Goal: Transaction & Acquisition: Purchase product/service

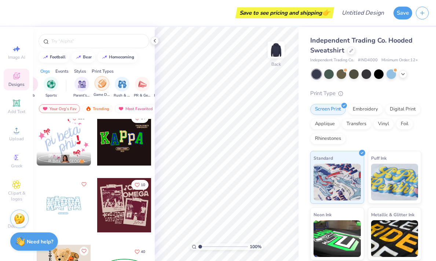
scroll to position [0, 58]
click at [99, 85] on img "filter for Game Day" at bounding box center [99, 83] width 8 height 8
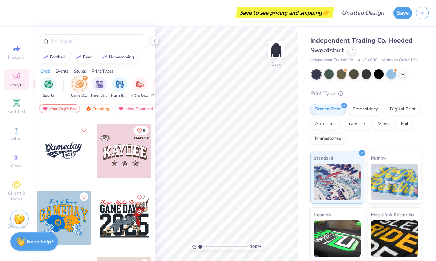
scroll to position [532, 0]
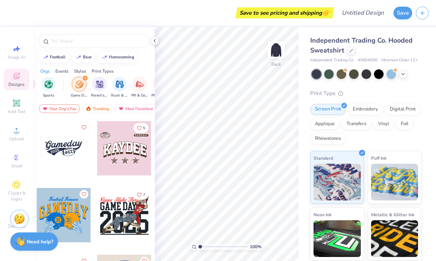
click at [127, 217] on div at bounding box center [124, 215] width 54 height 54
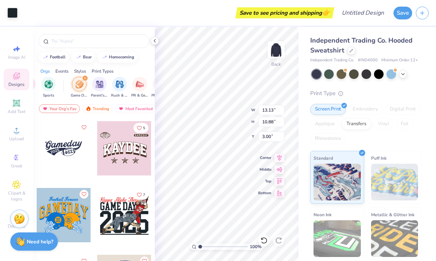
click at [302, 79] on div "Independent Trading Co. Hooded Sweatshirt Independent Trading Co. # IND4000 Min…" at bounding box center [368, 172] width 138 height 290
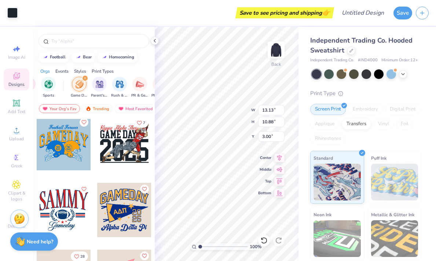
scroll to position [629, 0]
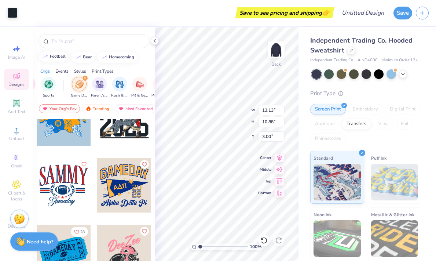
click at [62, 58] on div "football" at bounding box center [58, 56] width 16 height 4
type input "football"
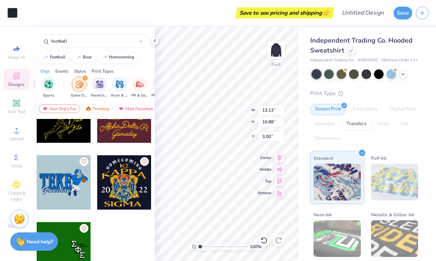
scroll to position [2835, 0]
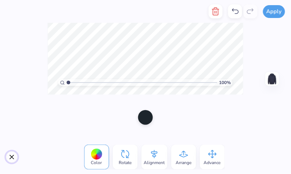
click at [7, 159] on button "Close" at bounding box center [12, 157] width 12 height 12
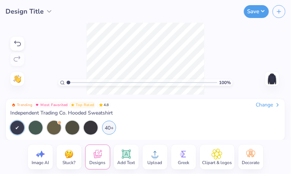
click at [225, 52] on div "100 % Need help? Chat with us. Back" at bounding box center [145, 59] width 291 height 72
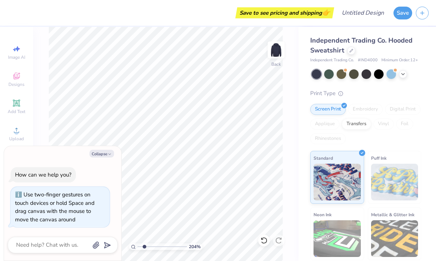
drag, startPoint x: 138, startPoint y: 247, endPoint x: 144, endPoint y: 244, distance: 7.1
type input "2.04"
click at [144, 244] on input "range" at bounding box center [163, 246] width 50 height 7
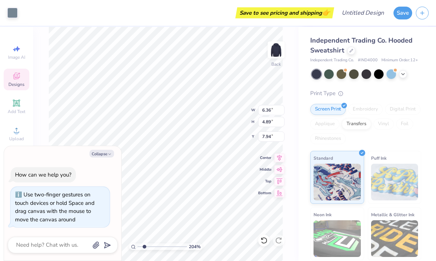
type textarea "x"
type input "8.26"
type textarea "x"
type input "13.57"
type input "11.25"
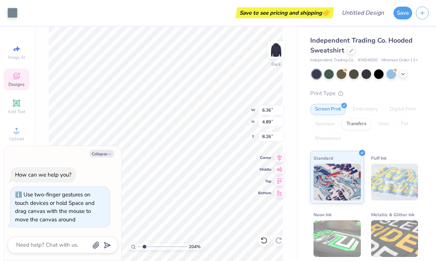
type input "2.63"
type textarea "x"
type input "9.57"
type input "7.93"
type input "5.95"
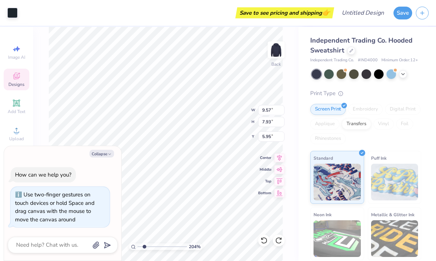
type textarea "x"
type input "13.13"
type input "10.88"
type input "3.00"
type textarea "x"
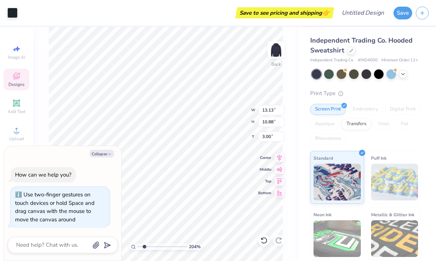
type input "10.30"
type input "1.62"
type input "3.47"
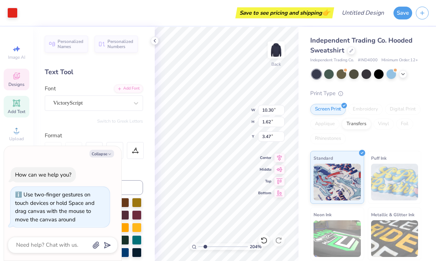
type textarea "x"
type input "3.39"
click at [277, 59] on div "204 % Back W 10.30 10.30 " H 1.62 1.62 " Y 3.39 3.39 " Center Middle Top Bottom" at bounding box center [227, 144] width 144 height 234
type textarea "x"
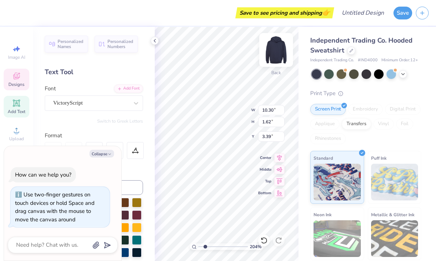
type textarea "Kappa Alpa Theta"
type textarea "x"
type textarea "Kappa Ala Theta"
type textarea "x"
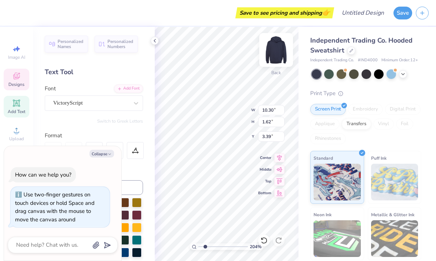
type textarea "Kappa Aa Theta"
type textarea "x"
type textarea "Kappa a Theta"
type textarea "x"
type textarea "Kappaa Theta"
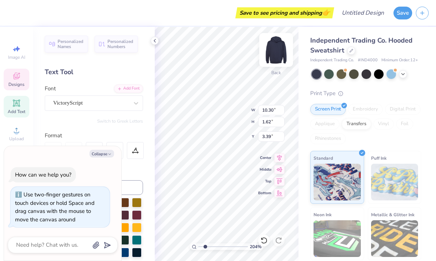
type textarea "x"
type textarea "Kappa Theta"
type textarea "x"
type textarea "Kapa Theta"
type textarea "x"
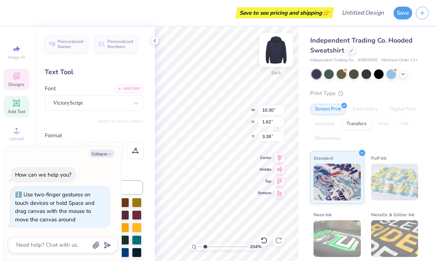
type textarea "[PERSON_NAME]"
type textarea "x"
type textarea "Kapa Tha"
type textarea "x"
type textarea "Kapa Ta"
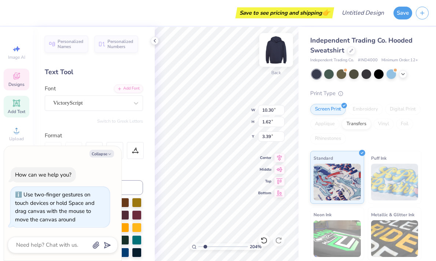
type textarea "x"
type textarea "Kapa a"
type textarea "x"
type textarea "Kapaa"
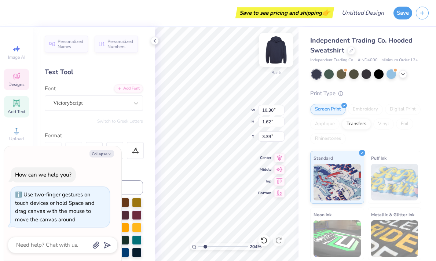
type textarea "x"
type textarea "Kapa"
type textarea "x"
type textarea "Kaa"
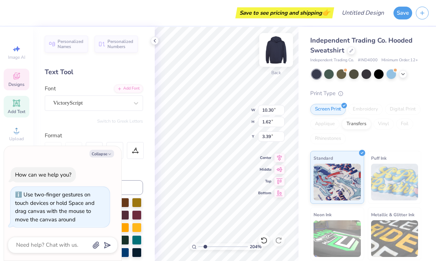
type textarea "x"
type textarea "Ka"
type textarea "x"
type textarea "a"
type textarea "x"
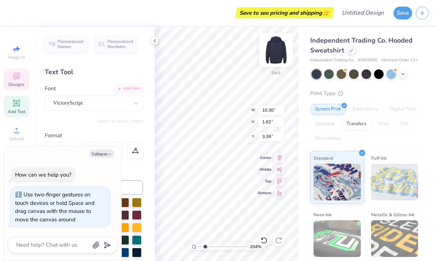
type textarea "Sa"
type textarea "x"
type textarea "[PERSON_NAME]"
type textarea "x"
type textarea "Siga"
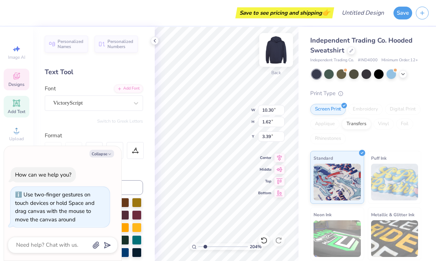
type textarea "x"
type textarea "Sigma"
type textarea "x"
type textarea "Sigma"
type textarea "x"
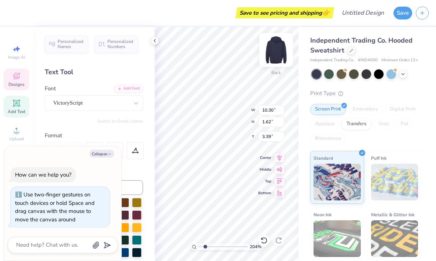
type textarea "Sigma S"
type textarea "x"
type textarea "Sigma Si"
type textarea "x"
type textarea "Sigma Sig"
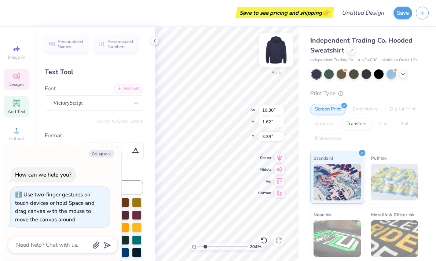
type textarea "x"
type textarea "Sigma Sigm"
type textarea "x"
type textarea "Sigma Sigma"
type textarea "x"
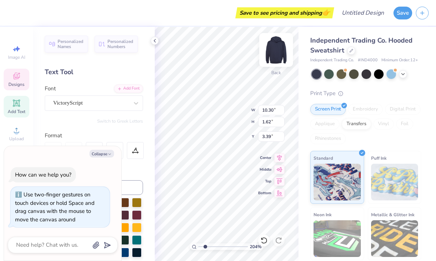
type textarea "Sigma Sigma"
type textarea "x"
type textarea "Sigma Sigma S"
type textarea "x"
type textarea "Sigma Sigma Si"
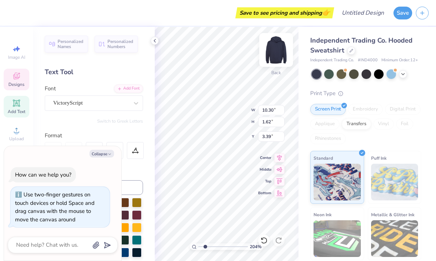
type textarea "x"
type textarea "Sigma Sigma Sig"
type textarea "x"
type textarea "Sigma Sigma Sigm"
type textarea "x"
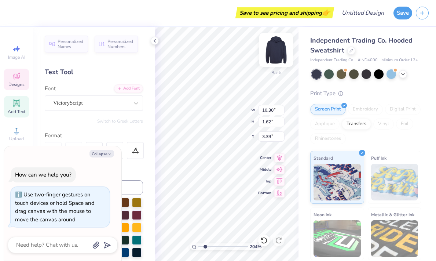
type textarea "Sigma Sigma Sigma"
type textarea "x"
type input "13.47"
type input "5.50"
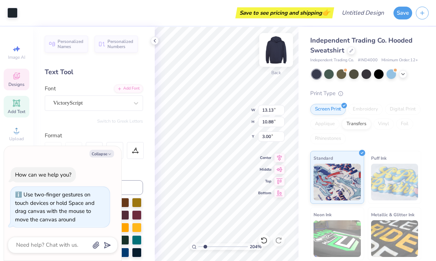
type input "8.01"
type textarea "x"
type input "7.96"
type textarea "x"
type input "10.17"
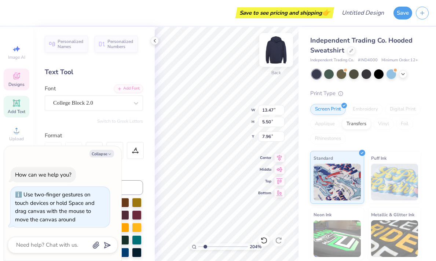
type input "2.03"
type input "5.09"
type textarea "x"
type input "5.02"
type textarea "x"
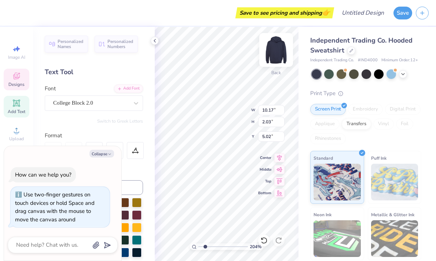
type input "10.30"
type input "1.70"
type input "3.32"
type textarea "x"
type input "3.34"
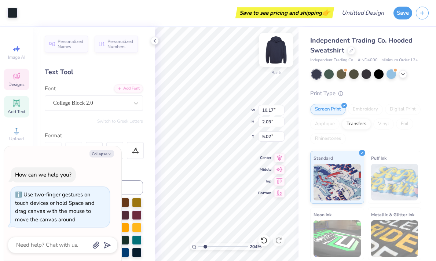
type textarea "x"
type input "5.04"
type textarea "x"
type textarea "Day"
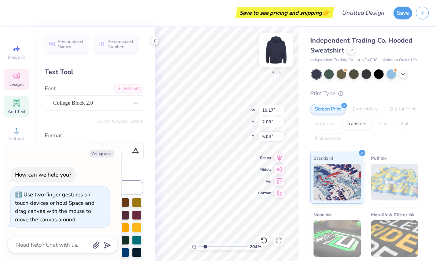
scroll to position [0, 0]
type textarea "x"
type textarea "Da"
type textarea "x"
type textarea "D"
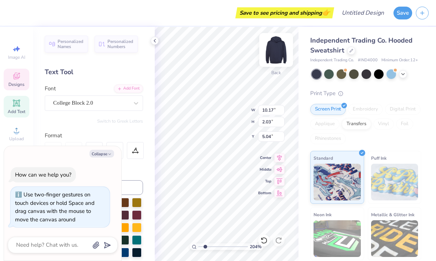
type textarea "x"
type textarea "S"
type textarea "x"
type textarea "Si"
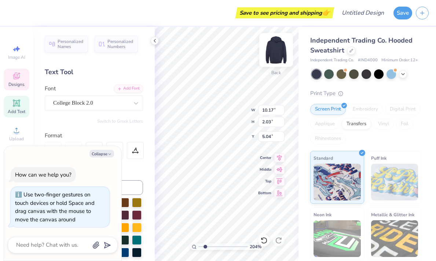
type textarea "x"
type textarea "Sig"
type textarea "x"
type textarea "Sigm"
type textarea "x"
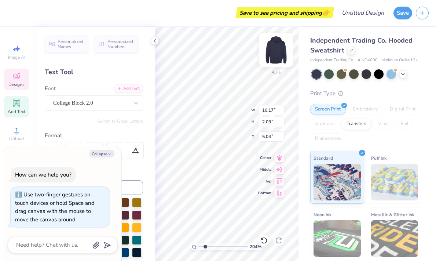
type textarea "Sigma"
type textarea "x"
type textarea "Sigma"
type textarea "x"
type textarea "Sigma S"
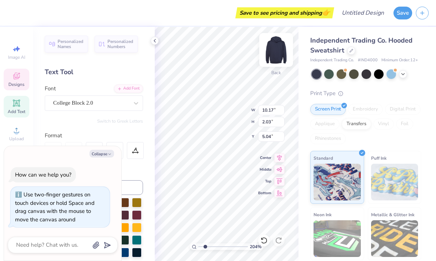
type textarea "x"
type textarea "Sigma Si"
type textarea "x"
type textarea "Sigma Sig"
type textarea "x"
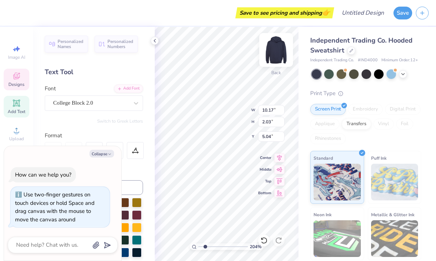
type textarea "Sigma Sigm"
type textarea "x"
type textarea "Sigma Sigma"
type textarea "x"
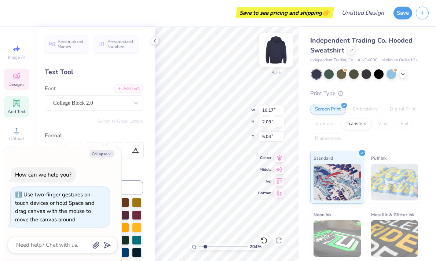
type textarea "Sigma Sigma"
type textarea "x"
type textarea "Sigma Sigma S"
type textarea "x"
type textarea "Sigma Sigma Si"
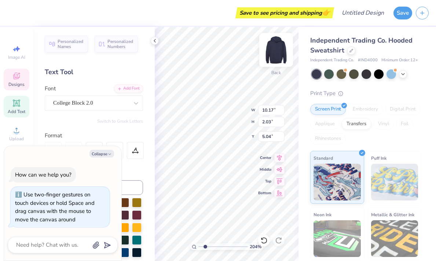
type textarea "x"
type textarea "Sigma Sigma Sig"
type textarea "x"
type textarea "Sigma Sigma Sigm"
type textarea "x"
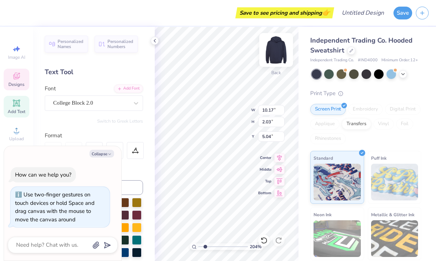
type textarea "Sigma Sigma Sigma"
type textarea "x"
type textarea "Sigma Sigma Sigma"
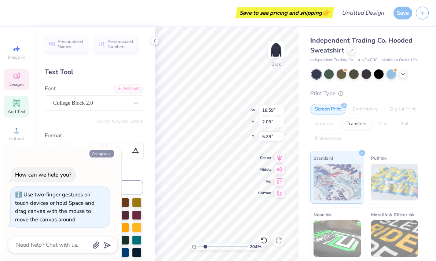
click at [108, 153] on icon "button" at bounding box center [110, 154] width 4 height 4
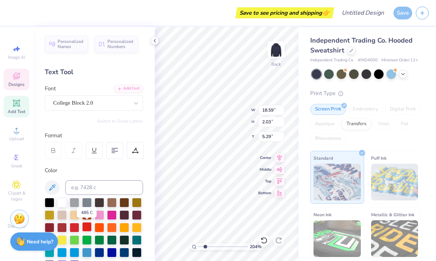
click at [86, 227] on div at bounding box center [87, 227] width 10 height 10
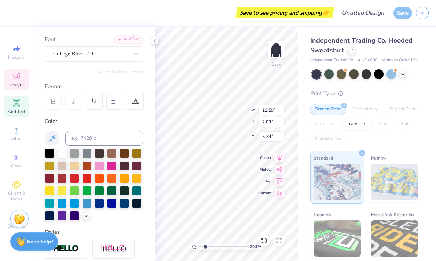
scroll to position [51, 0]
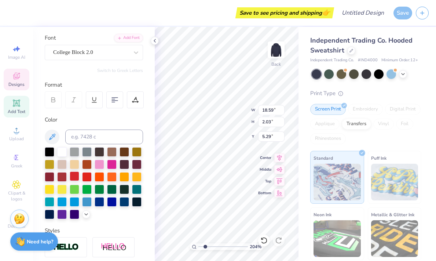
click at [77, 174] on div at bounding box center [75, 176] width 10 height 10
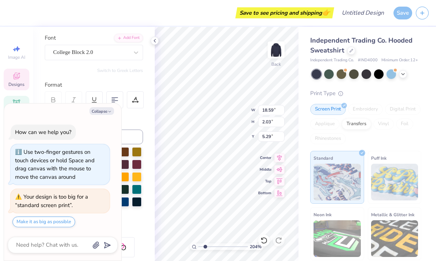
type textarea "x"
type input "14.39"
type input "1.57"
type input "5.75"
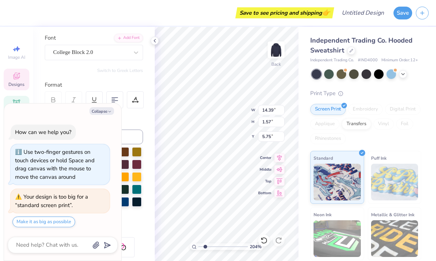
type textarea "x"
type input "5.28"
click at [283, 63] on img at bounding box center [276, 49] width 29 height 29
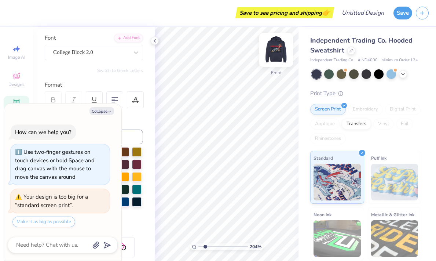
click at [278, 51] on img at bounding box center [276, 49] width 29 height 29
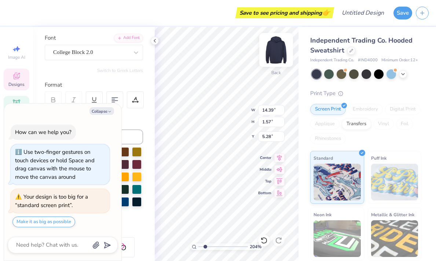
type textarea "x"
type input "13.59"
type input "1.48"
type input "5.37"
click at [103, 111] on button "Collapse" at bounding box center [102, 111] width 25 height 8
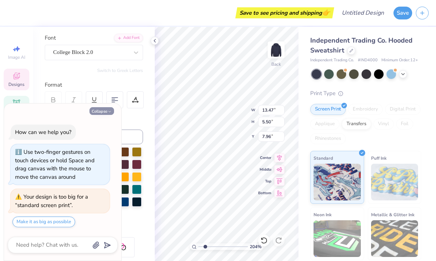
type textarea "x"
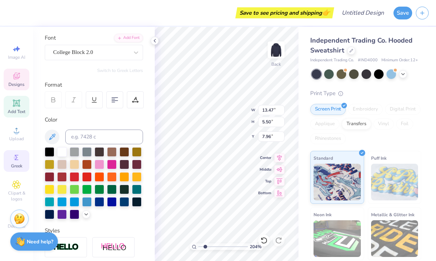
click at [15, 159] on icon at bounding box center [17, 157] width 4 height 5
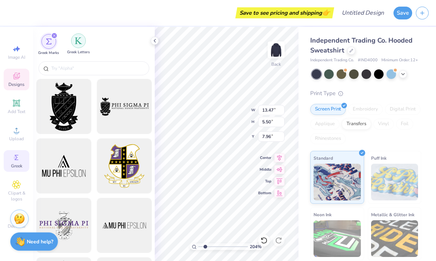
click at [74, 41] on div "filter for Greek Letters" at bounding box center [78, 40] width 15 height 15
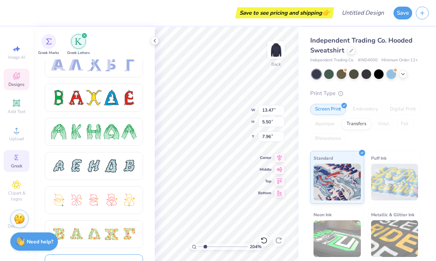
scroll to position [0, 0]
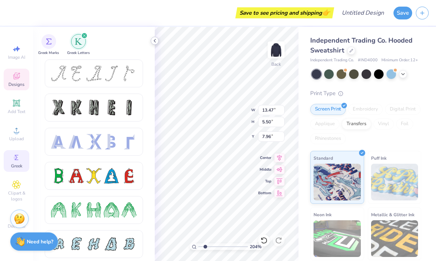
click at [157, 38] on icon at bounding box center [155, 41] width 6 height 6
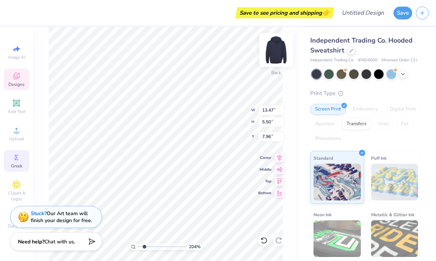
type input "13.13"
type input "10.88"
type input "3.00"
type input "13.13"
type input "10.88"
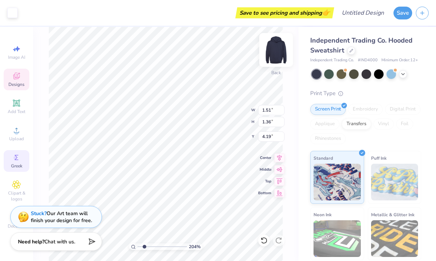
type input "3.00"
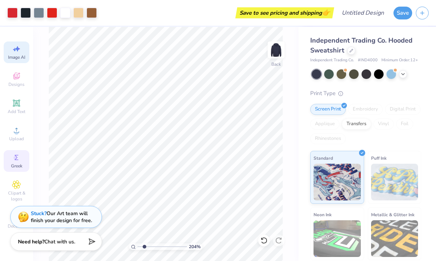
click at [21, 49] on div "Image AI" at bounding box center [17, 52] width 26 height 22
select select "4"
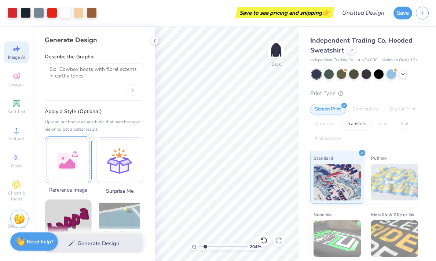
click at [69, 160] on div at bounding box center [68, 159] width 47 height 47
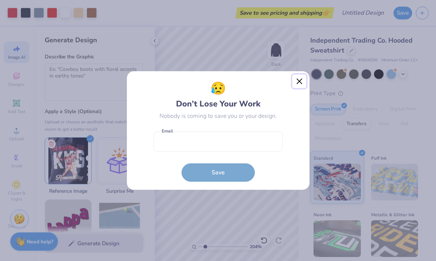
click at [302, 80] on button "Close" at bounding box center [299, 81] width 14 height 14
